Goal: Task Accomplishment & Management: Manage account settings

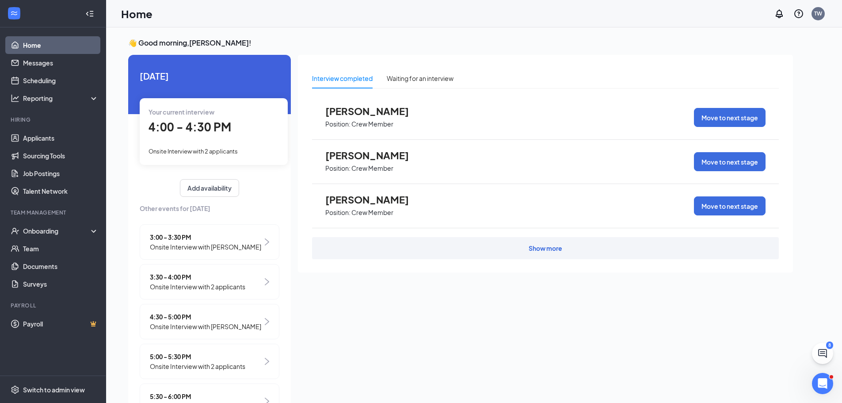
click at [210, 151] on span "Onsite Interview with 2 applicants" at bounding box center [193, 151] width 89 height 7
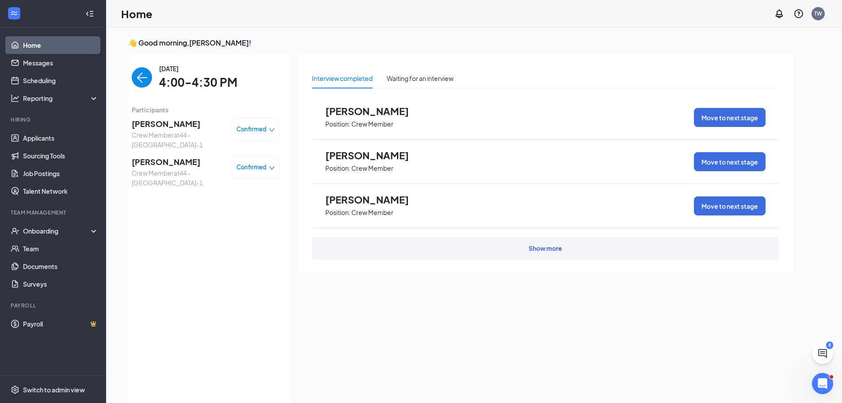
scroll to position [4, 0]
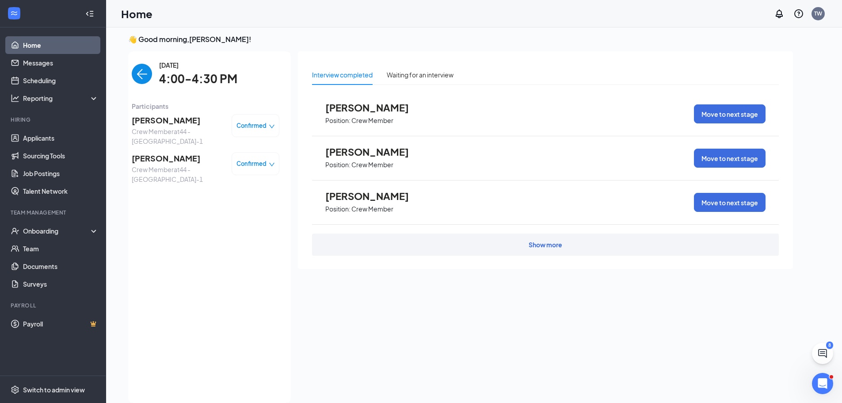
click at [132, 74] on img "back-button" at bounding box center [142, 74] width 20 height 20
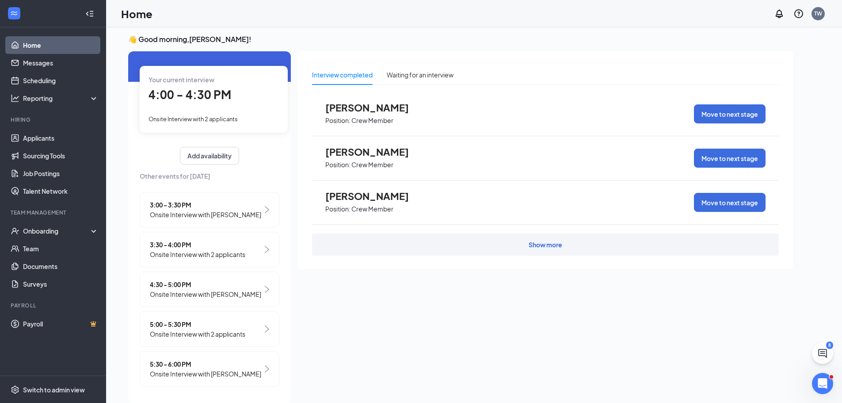
scroll to position [50, 0]
click at [226, 287] on span "Onsite Interview with [PERSON_NAME]" at bounding box center [205, 292] width 111 height 10
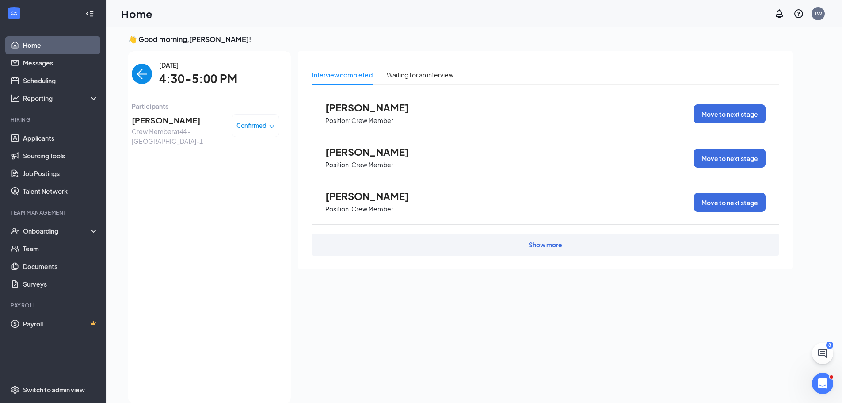
click at [161, 123] on span "[PERSON_NAME]" at bounding box center [178, 120] width 93 height 12
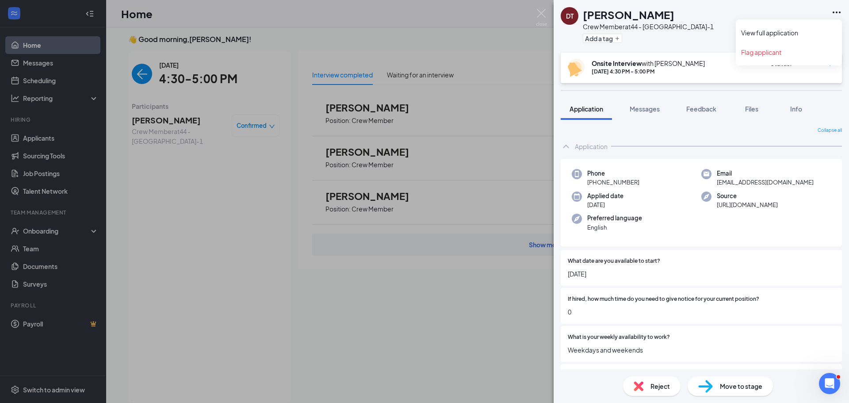
click at [838, 11] on icon "Ellipses" at bounding box center [836, 12] width 11 height 11
click at [787, 31] on link "View full application" at bounding box center [789, 32] width 96 height 9
drag, startPoint x: 135, startPoint y: 63, endPoint x: 135, endPoint y: 69, distance: 5.3
click at [135, 69] on div "DT [PERSON_NAME] Crew Member at 44 - [GEOGRAPHIC_DATA]-1 Add a tag Onsite Inter…" at bounding box center [424, 201] width 849 height 403
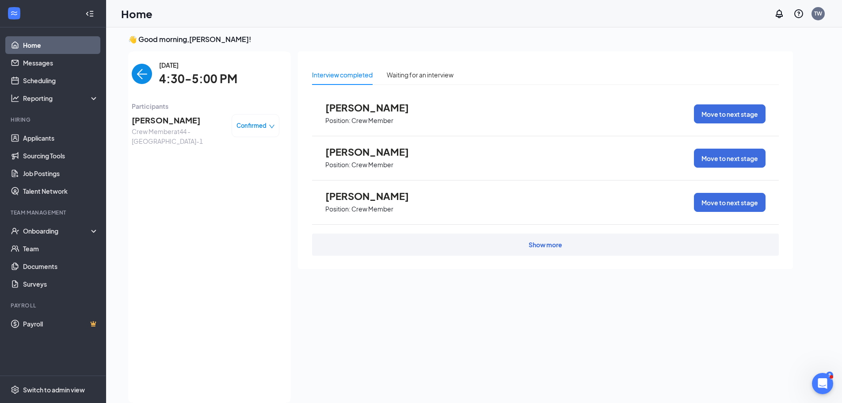
click at [132, 78] on img "back-button" at bounding box center [142, 74] width 20 height 20
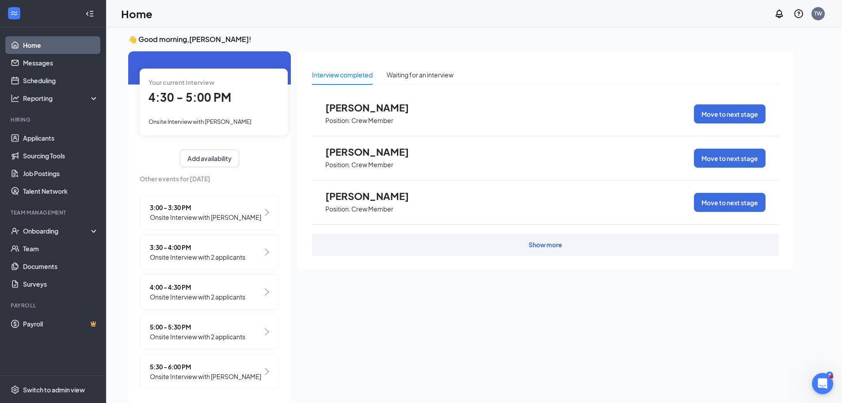
scroll to position [41, 0]
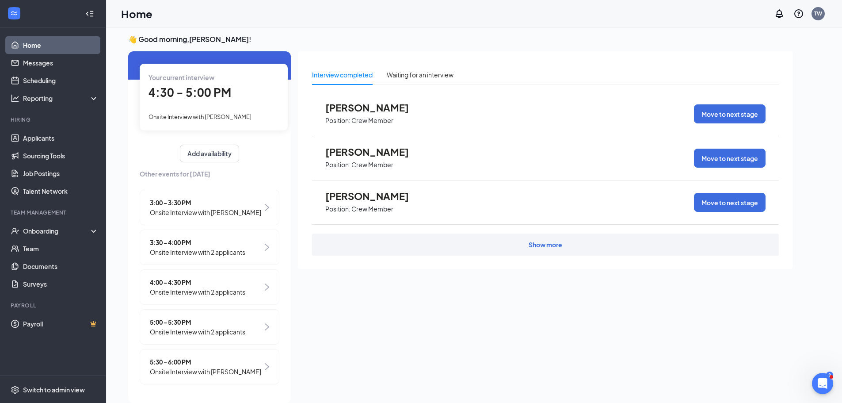
click at [213, 290] on span "Onsite Interview with 2 applicants" at bounding box center [198, 292] width 96 height 10
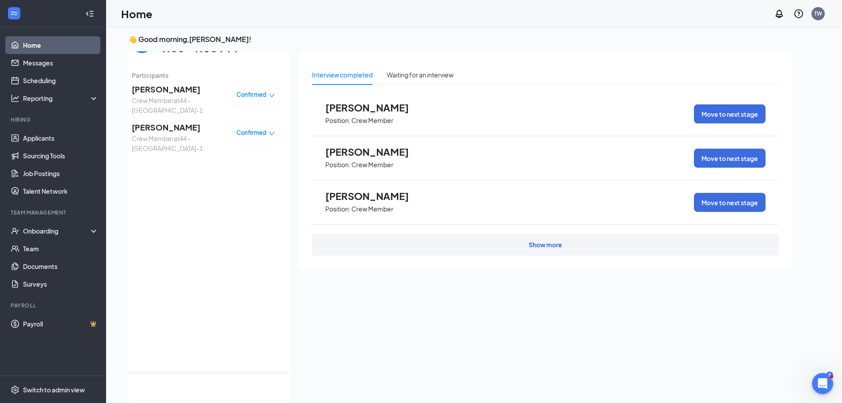
scroll to position [0, 0]
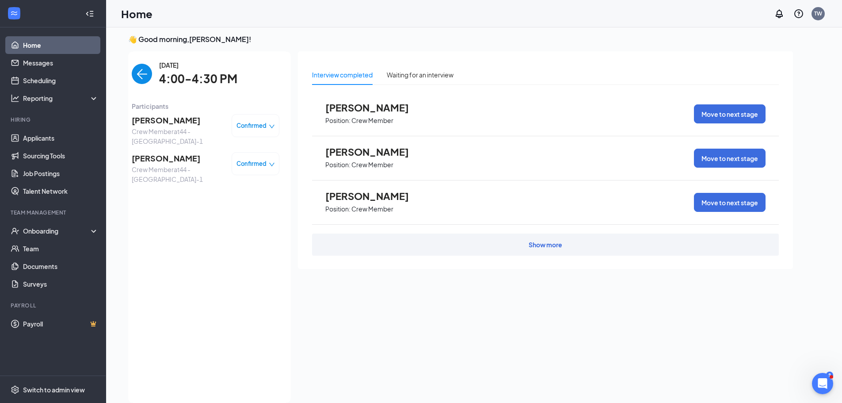
click at [137, 75] on img "back-button" at bounding box center [142, 74] width 20 height 20
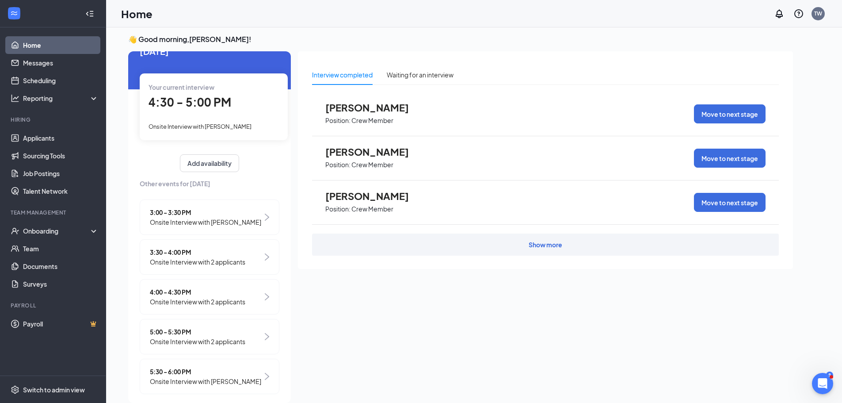
scroll to position [41, 0]
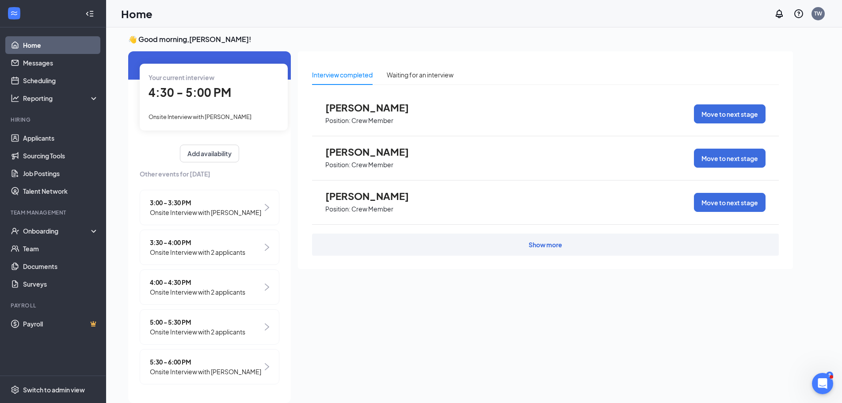
click at [210, 327] on span "Onsite Interview with 2 applicants" at bounding box center [198, 332] width 96 height 10
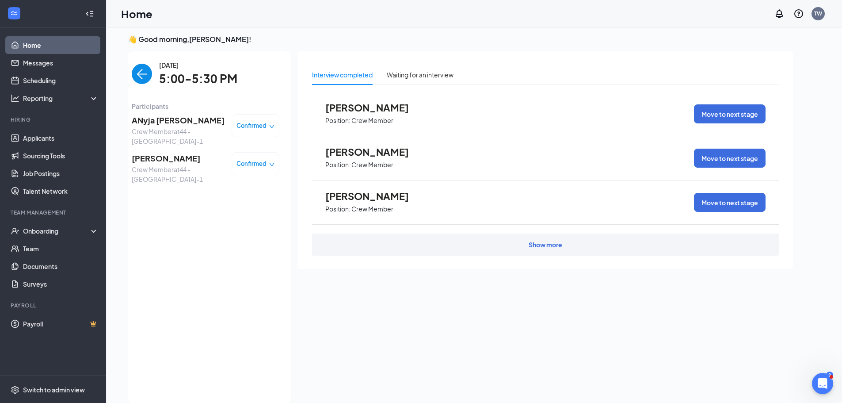
click at [132, 78] on img "back-button" at bounding box center [142, 74] width 20 height 20
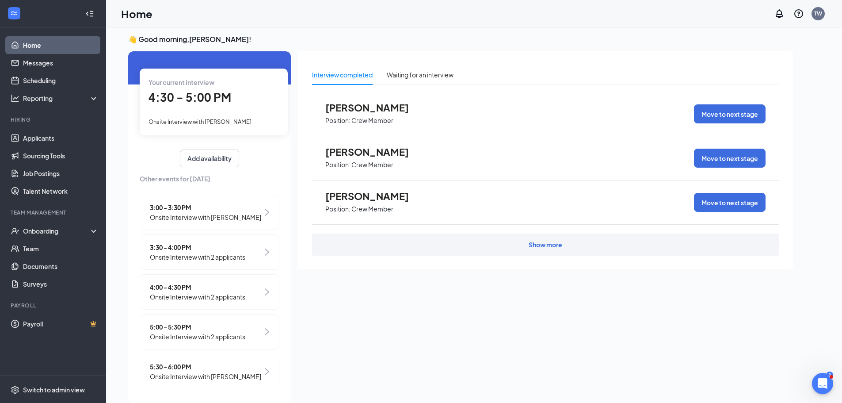
scroll to position [41, 0]
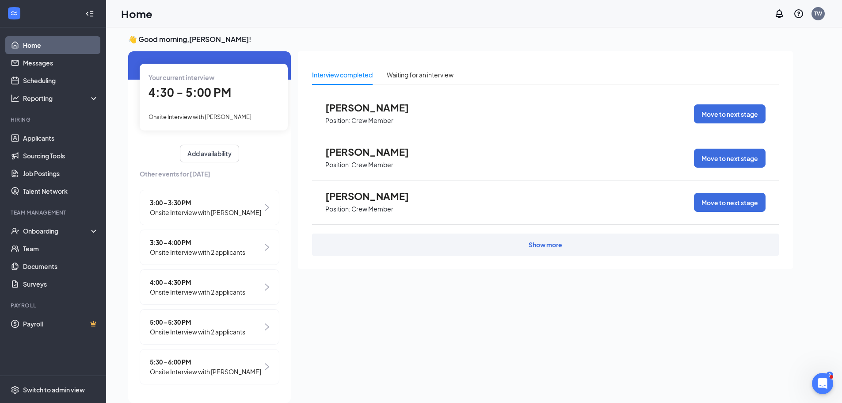
click at [238, 250] on span "Onsite Interview with 2 applicants" at bounding box center [198, 252] width 96 height 10
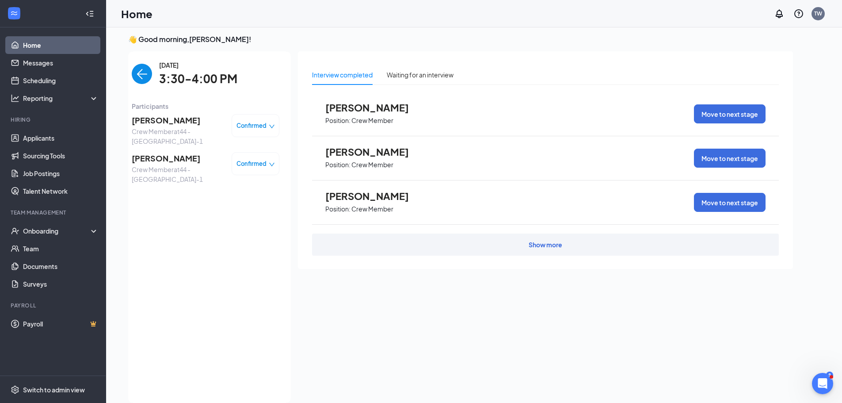
click at [147, 158] on span "[PERSON_NAME]" at bounding box center [178, 158] width 93 height 12
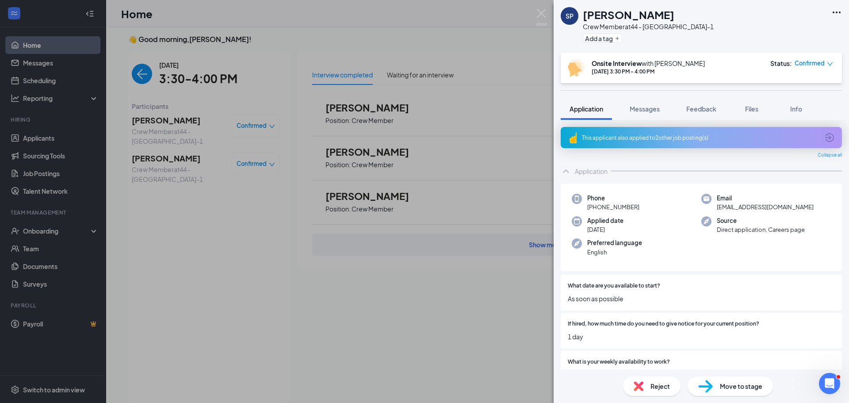
click at [805, 64] on span "Confirmed" at bounding box center [810, 63] width 30 height 9
click at [826, 62] on div "Confirmed" at bounding box center [814, 63] width 38 height 9
click at [830, 61] on icon "down" at bounding box center [830, 64] width 6 height 6
click at [803, 105] on span "Mark complete" at bounding box center [787, 104] width 44 height 10
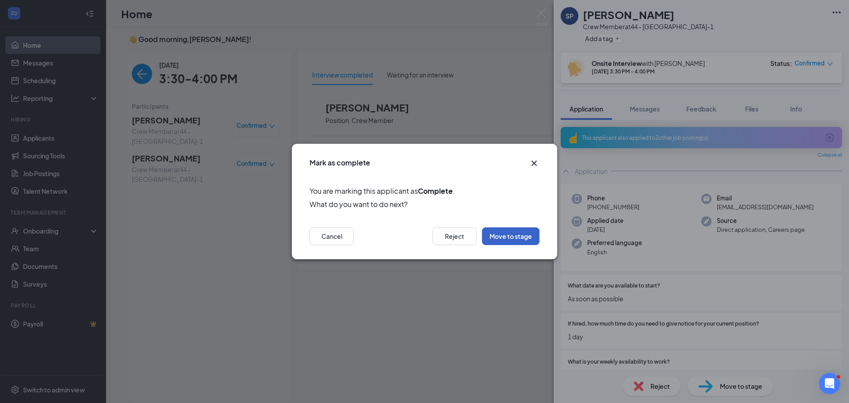
click at [521, 237] on button "Move to stage" at bounding box center [510, 236] width 57 height 18
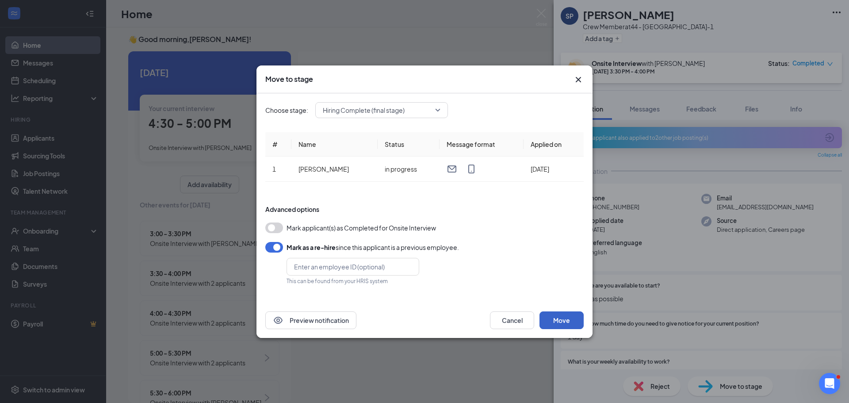
click at [567, 319] on button "Move" at bounding box center [561, 320] width 44 height 18
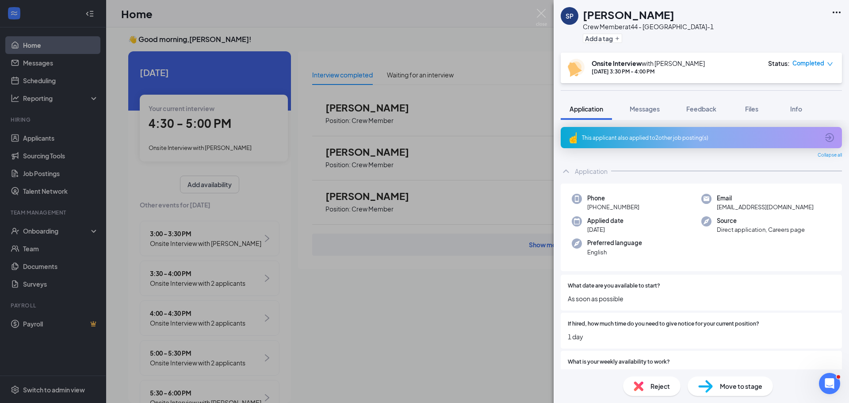
click at [29, 226] on div "SP [PERSON_NAME] Crew Member at 44 - [GEOGRAPHIC_DATA]-1 Add a tag Onsite Inter…" at bounding box center [424, 201] width 849 height 403
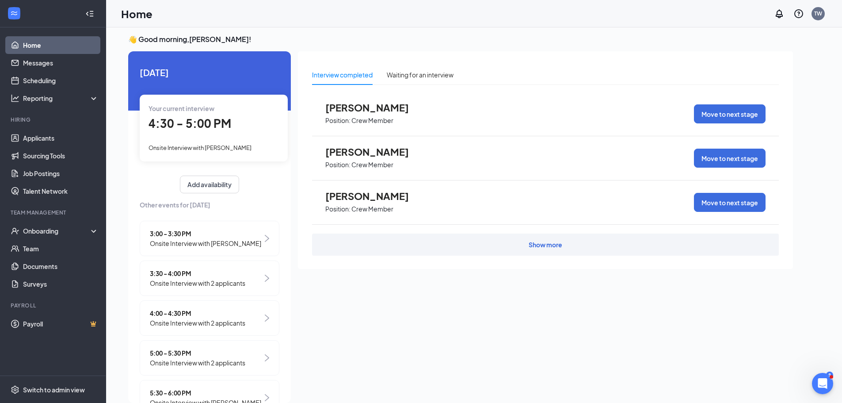
scroll to position [0, 78]
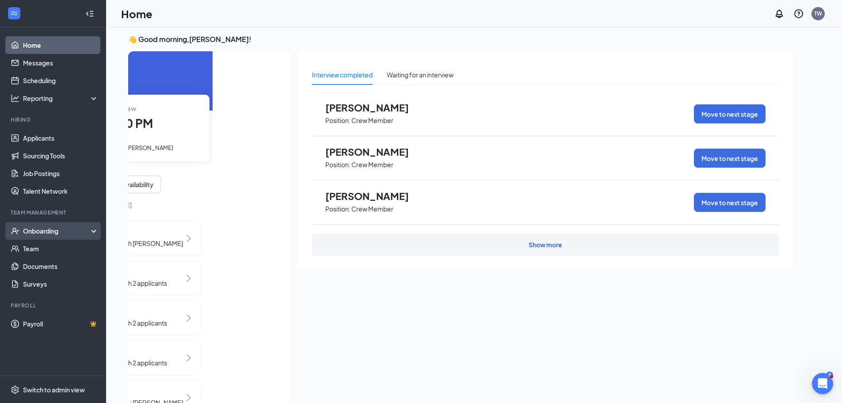
click at [45, 229] on div "Onboarding" at bounding box center [57, 230] width 68 height 9
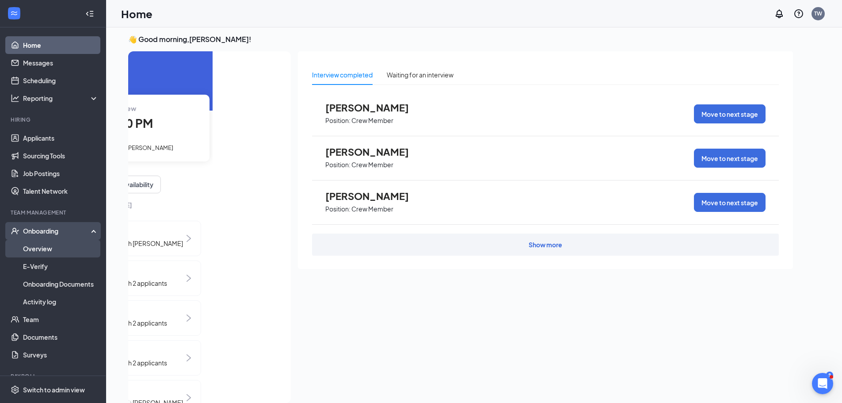
click at [46, 247] on link "Overview" at bounding box center [61, 249] width 76 height 18
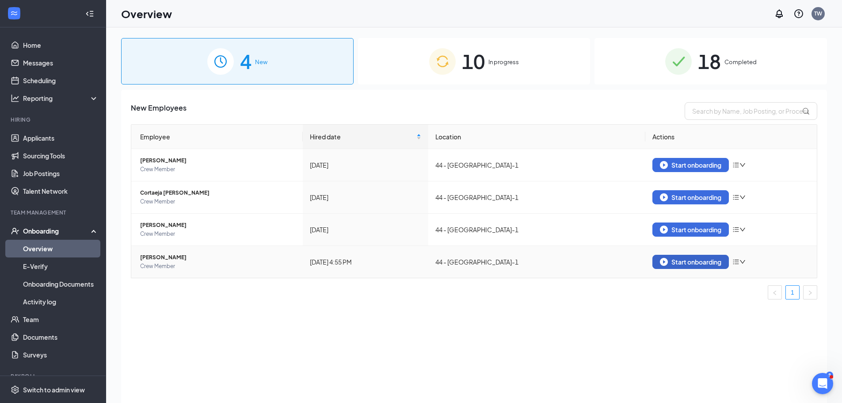
click at [681, 261] on div "Start onboarding" at bounding box center [690, 262] width 61 height 8
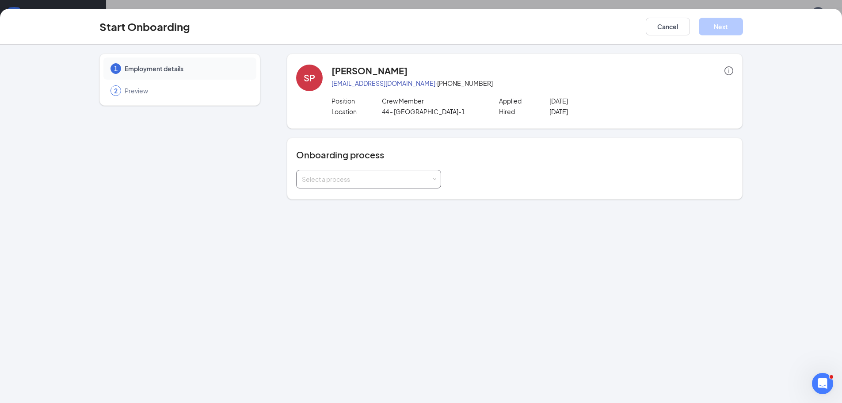
click at [434, 181] on div "Select a process" at bounding box center [369, 179] width 134 height 18
drag, startPoint x: 422, startPoint y: 195, endPoint x: 417, endPoint y: 201, distance: 8.5
click at [421, 196] on li "General Onboarding Process" at bounding box center [368, 198] width 145 height 16
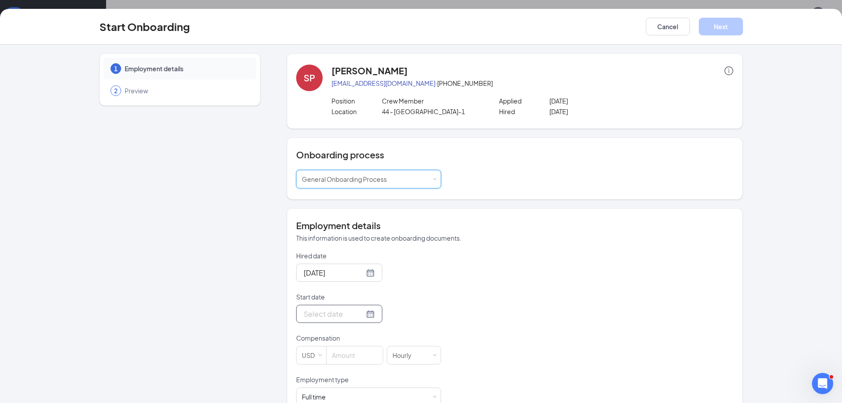
click at [311, 317] on input "Start date" at bounding box center [334, 313] width 61 height 11
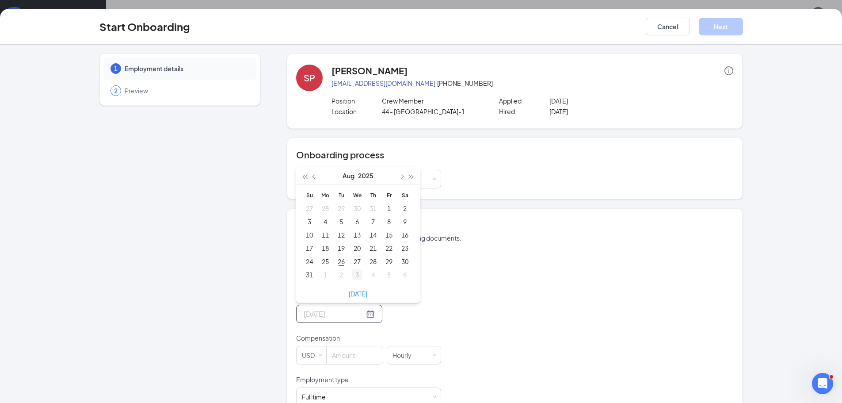
type input "[DATE]"
click at [336, 263] on div "26" at bounding box center [341, 261] width 11 height 11
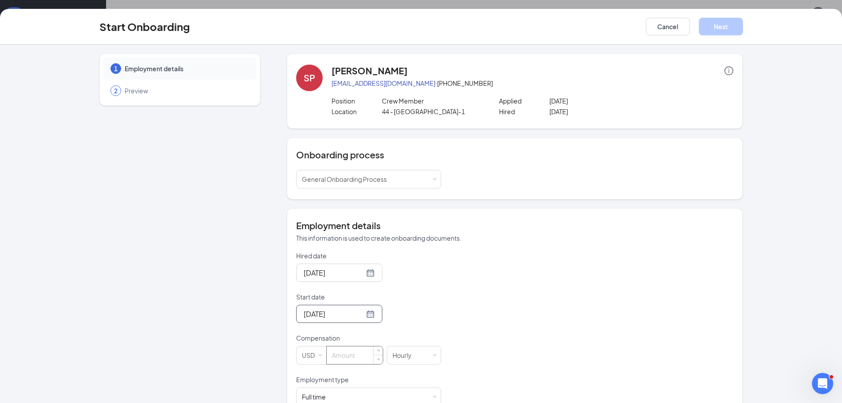
click at [343, 358] on input at bounding box center [355, 355] width 56 height 18
type input "11.5"
click at [718, 27] on button "Next" at bounding box center [721, 27] width 44 height 18
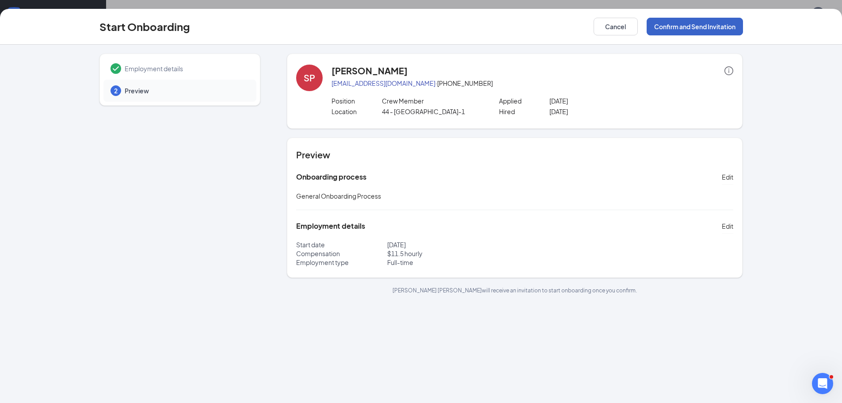
click at [712, 25] on button "Confirm and Send Invitation" at bounding box center [695, 27] width 96 height 18
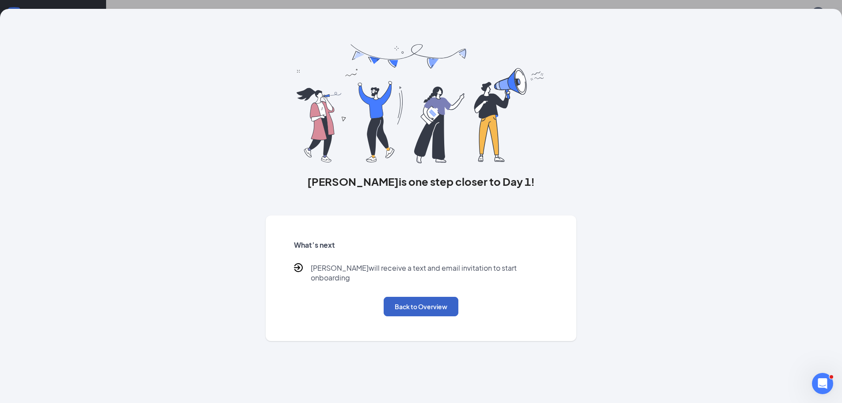
click at [413, 299] on button "Back to Overview" at bounding box center [421, 306] width 75 height 19
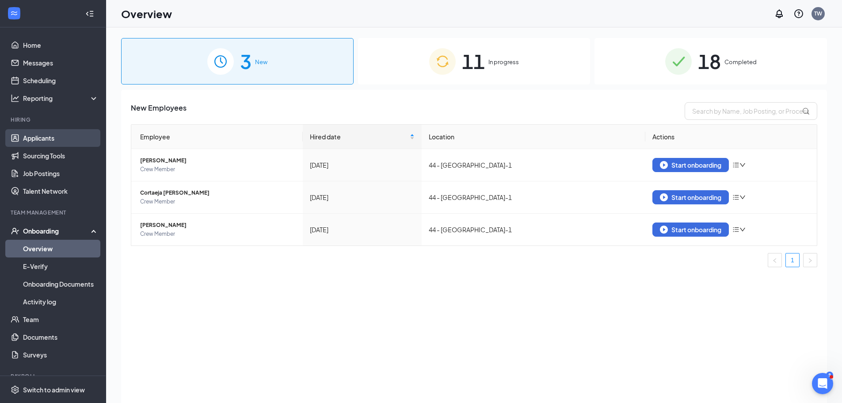
click at [50, 137] on link "Applicants" at bounding box center [61, 138] width 76 height 18
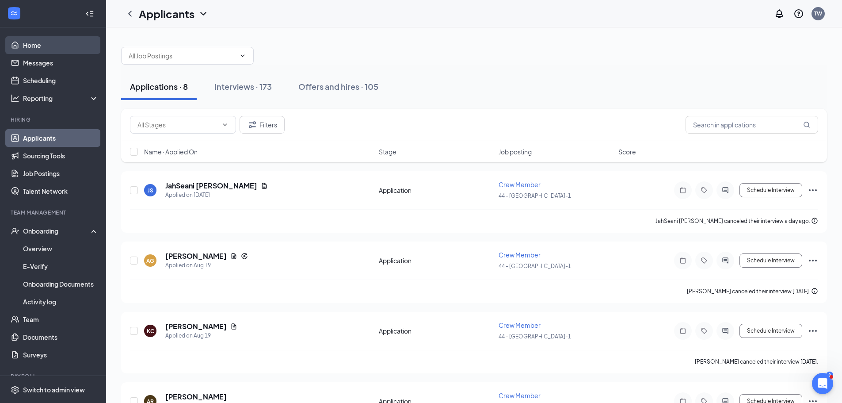
click at [39, 44] on link "Home" at bounding box center [61, 45] width 76 height 18
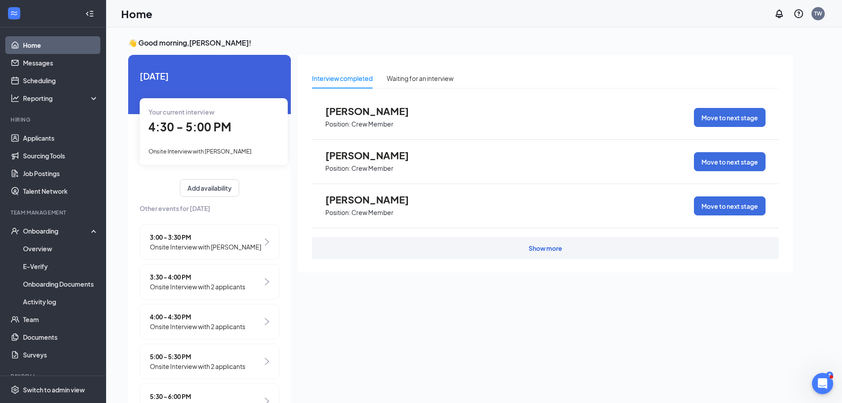
click at [222, 151] on span "Onsite Interview with [PERSON_NAME]" at bounding box center [200, 151] width 103 height 7
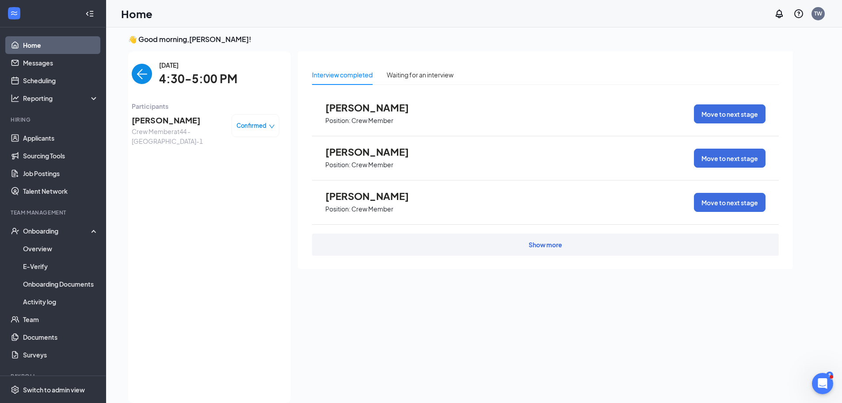
click at [50, 43] on link "Home" at bounding box center [61, 45] width 76 height 18
click at [134, 75] on img "back-button" at bounding box center [142, 74] width 20 height 20
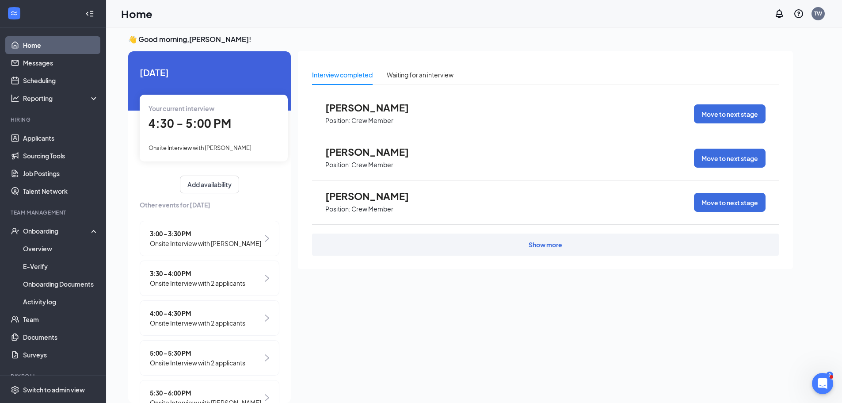
click at [168, 278] on span "3:30 - 4:00 PM" at bounding box center [198, 273] width 96 height 10
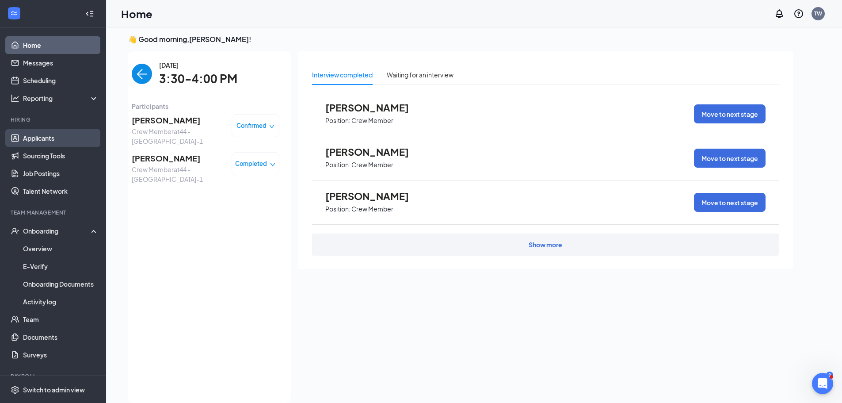
click at [50, 138] on link "Applicants" at bounding box center [61, 138] width 76 height 18
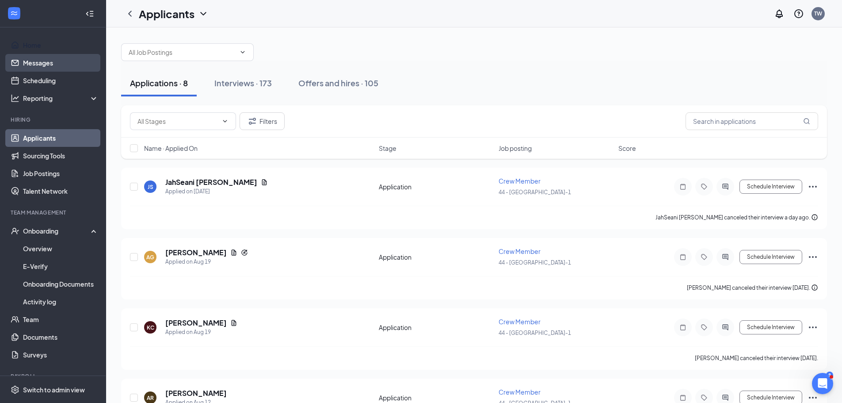
drag, startPoint x: 34, startPoint y: 41, endPoint x: 38, endPoint y: 58, distance: 17.7
click at [34, 42] on link "Home" at bounding box center [61, 45] width 76 height 18
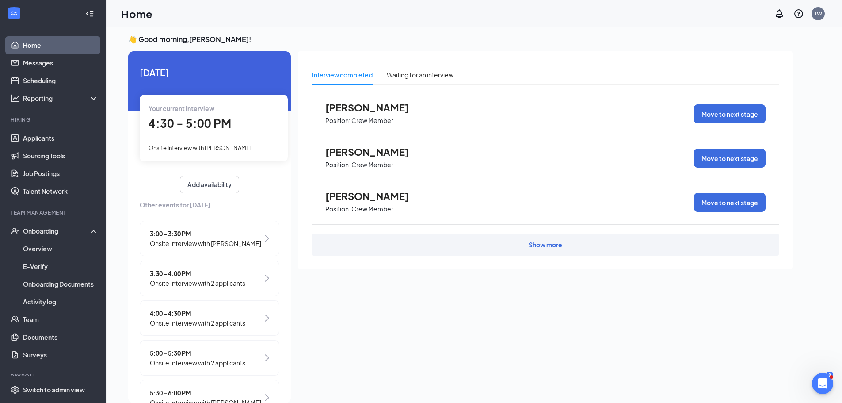
click at [179, 354] on div "5:00 - 5:30 PM Onsite Interview with 2 applicants" at bounding box center [210, 357] width 140 height 35
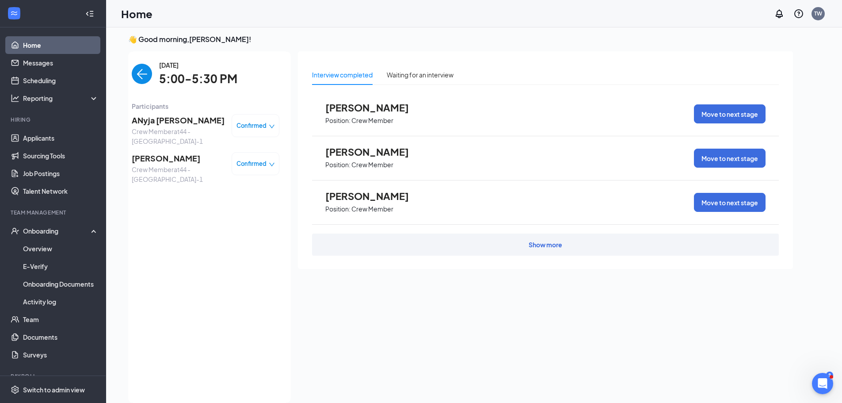
click at [145, 120] on span "ANyja [PERSON_NAME]" at bounding box center [178, 120] width 93 height 12
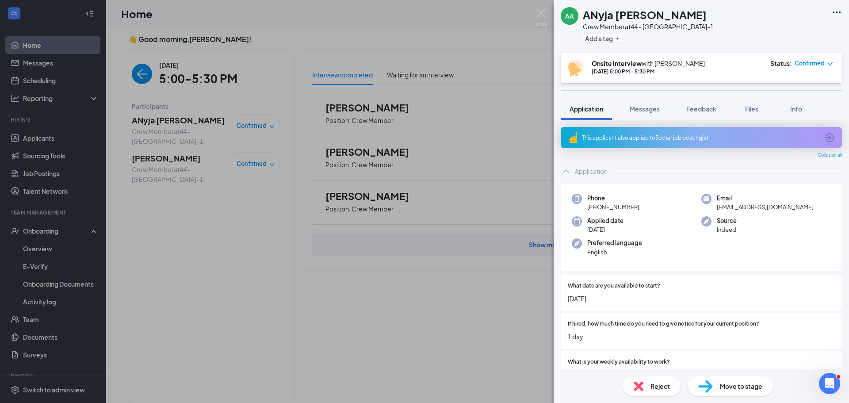
click at [831, 11] on div "AA ANyja [PERSON_NAME] Crew Member at 44 - [GEOGRAPHIC_DATA]-1 Add a tag" at bounding box center [701, 26] width 295 height 53
click at [838, 10] on icon "Ellipses" at bounding box center [836, 12] width 11 height 11
click at [790, 32] on link "View full application" at bounding box center [789, 32] width 96 height 9
click at [43, 42] on div "AA ANyja [PERSON_NAME] Crew Member at 44 - [GEOGRAPHIC_DATA]-1 Add a tag Onsite…" at bounding box center [424, 201] width 849 height 403
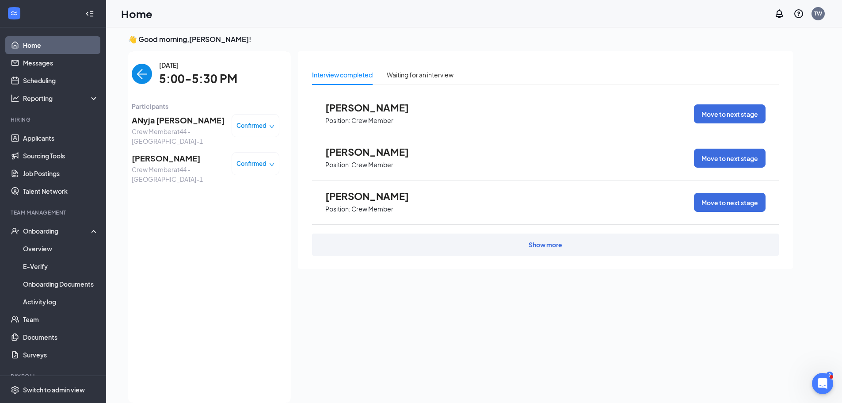
click at [137, 74] on img "back-button" at bounding box center [142, 74] width 20 height 20
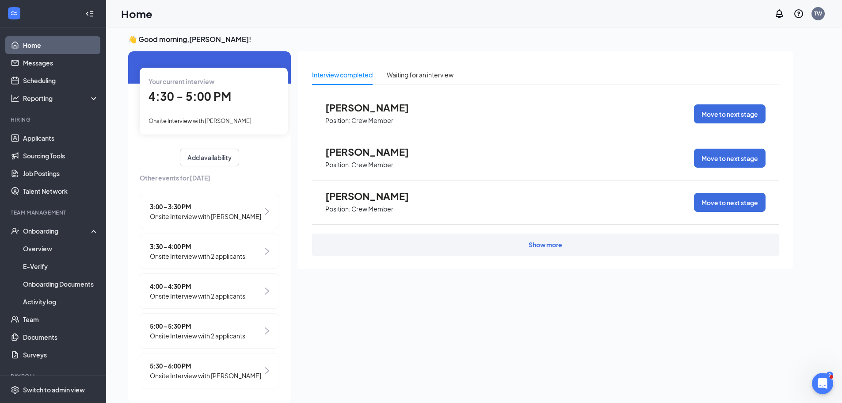
scroll to position [41, 0]
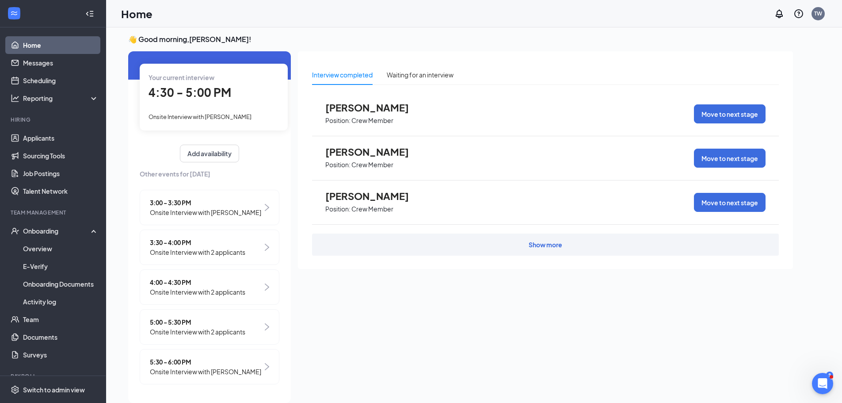
click at [245, 292] on span "Onsite Interview with 2 applicants" at bounding box center [198, 292] width 96 height 10
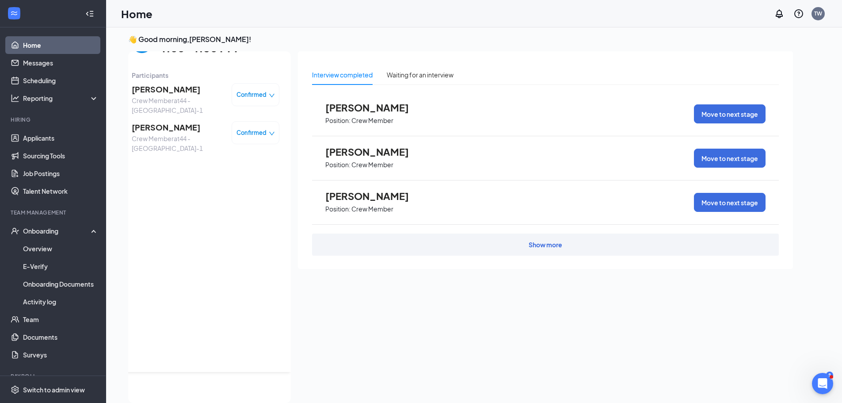
scroll to position [0, 0]
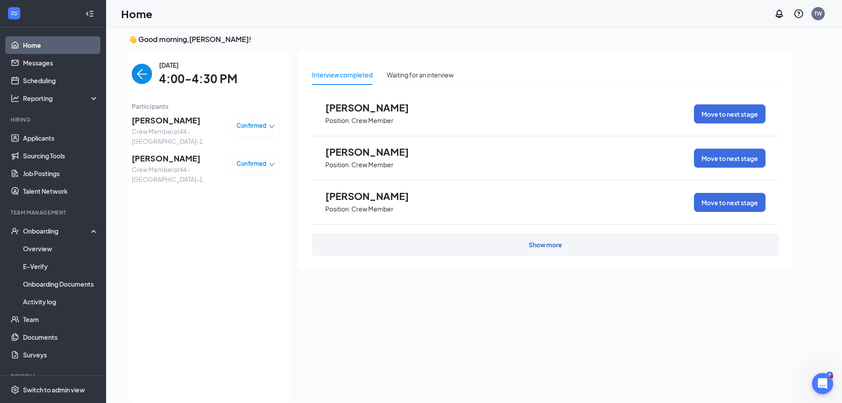
click at [77, 47] on link "Home" at bounding box center [61, 45] width 76 height 18
click at [75, 42] on link "Home" at bounding box center [61, 45] width 76 height 18
click at [134, 74] on img "back-button" at bounding box center [142, 74] width 20 height 20
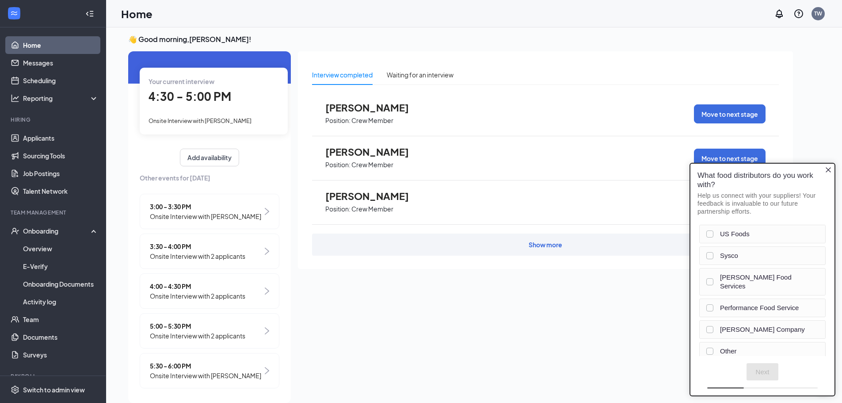
scroll to position [41, 0]
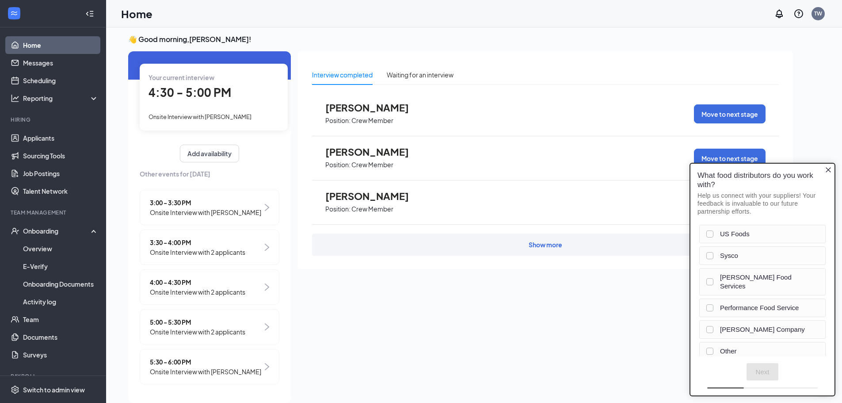
click at [198, 321] on span "5:00 - 5:30 PM" at bounding box center [198, 322] width 96 height 10
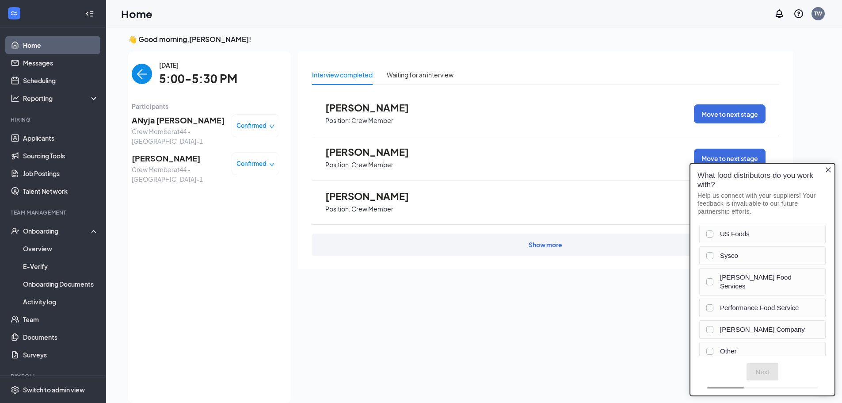
click at [57, 46] on link "Home" at bounding box center [61, 45] width 76 height 18
click at [134, 69] on img "back-button" at bounding box center [142, 74] width 20 height 20
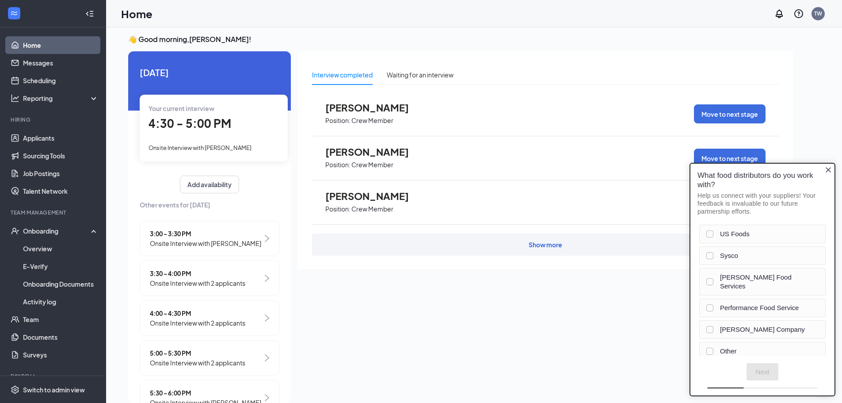
click at [830, 170] on icon "Close button" at bounding box center [828, 169] width 5 height 5
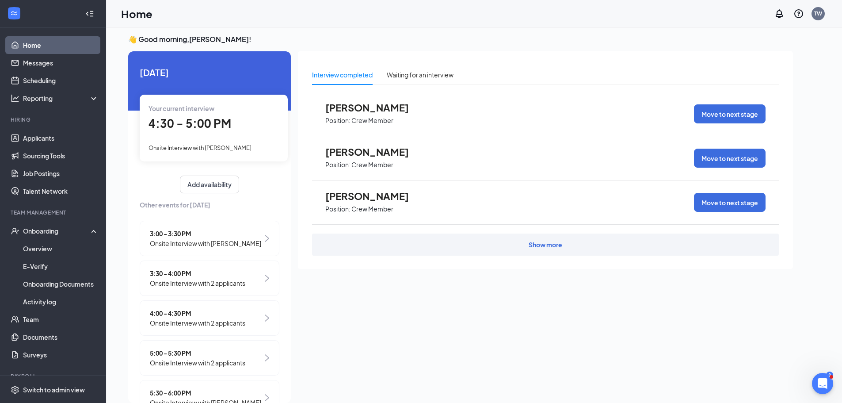
click at [65, 48] on link "Home" at bounding box center [61, 45] width 76 height 18
click at [56, 138] on link "Applicants" at bounding box center [61, 138] width 76 height 18
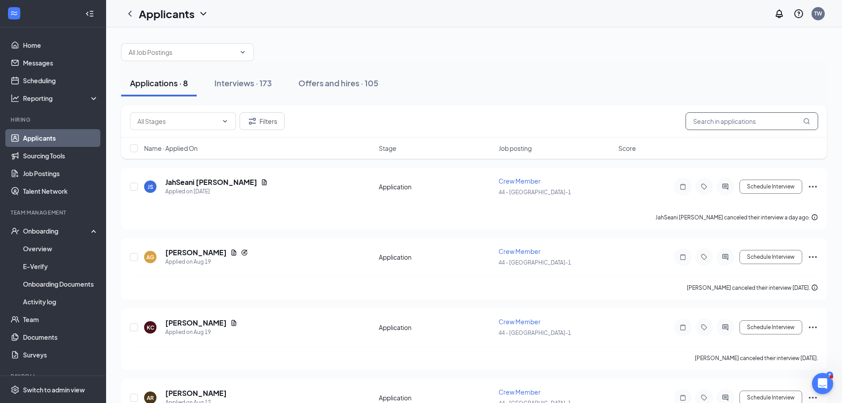
click at [700, 119] on input "text" at bounding box center [752, 121] width 133 height 18
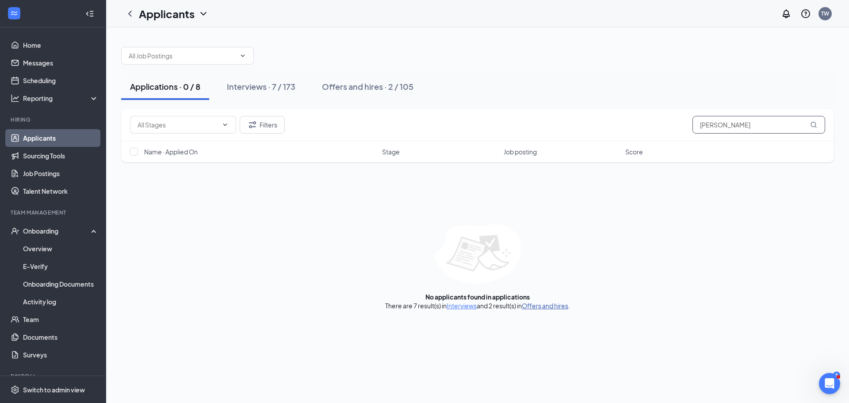
type input "[PERSON_NAME]"
click at [533, 306] on link "Offers and hires" at bounding box center [545, 306] width 46 height 8
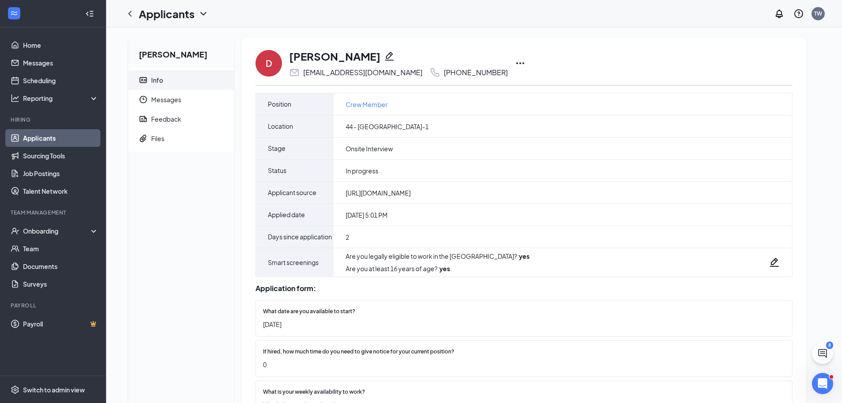
click at [515, 62] on icon "Ellipses" at bounding box center [520, 63] width 11 height 11
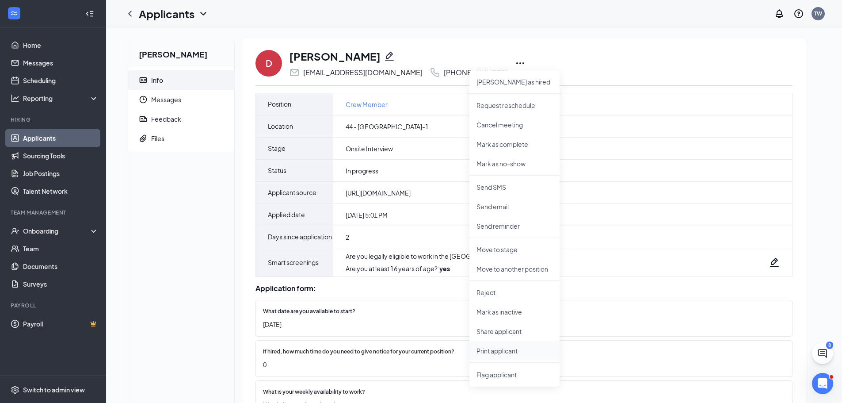
click at [493, 350] on p "Print applicant" at bounding box center [515, 350] width 76 height 9
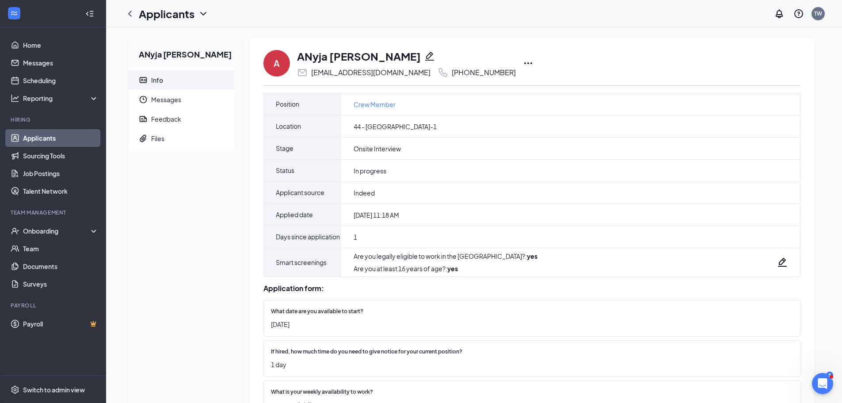
click at [523, 63] on icon "Ellipses" at bounding box center [528, 63] width 11 height 11
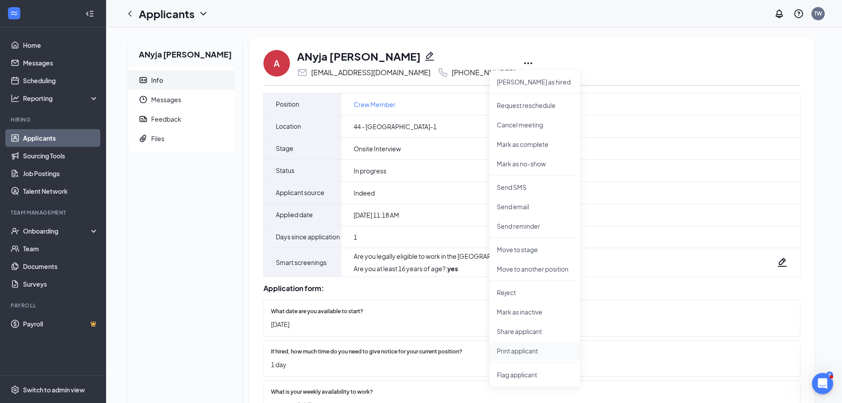
click at [507, 349] on p "Print applicant" at bounding box center [535, 350] width 76 height 9
